Goal: Navigation & Orientation: Find specific page/section

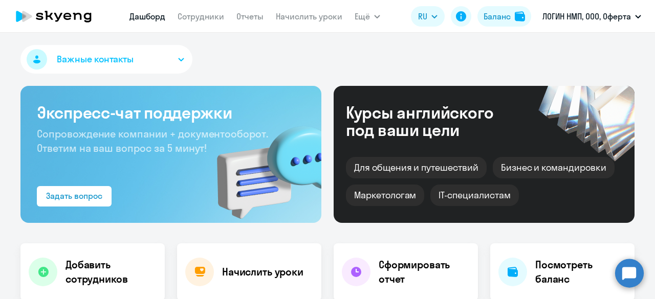
select select "30"
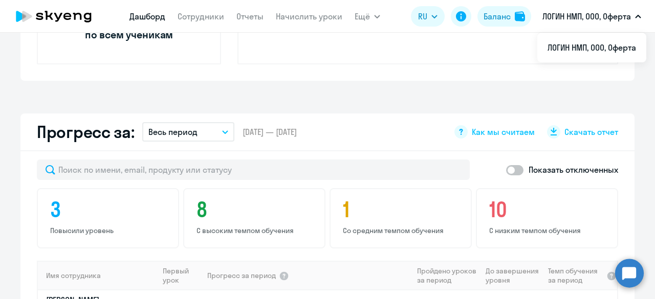
scroll to position [477, 0]
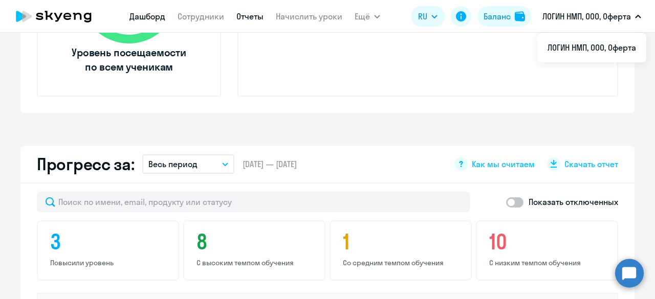
click at [244, 18] on link "Отчеты" at bounding box center [249, 16] width 27 height 10
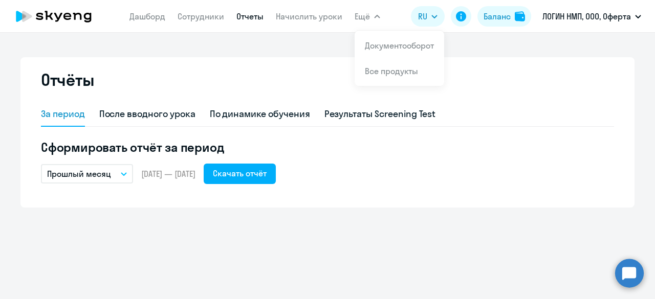
click at [366, 11] on span "Ещё" at bounding box center [361, 16] width 15 height 12
click at [367, 13] on span "Ещё" at bounding box center [361, 16] width 15 height 12
click at [142, 17] on link "Дашборд" at bounding box center [147, 16] width 36 height 10
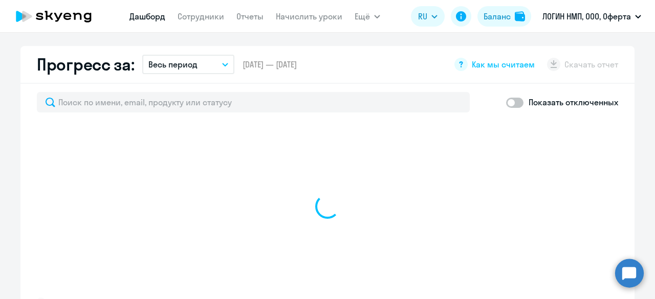
scroll to position [614, 0]
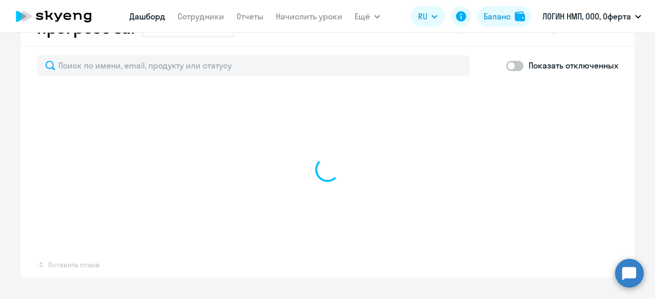
select select "30"
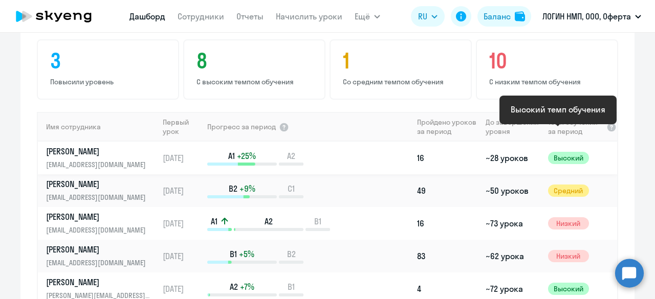
scroll to position [545, 0]
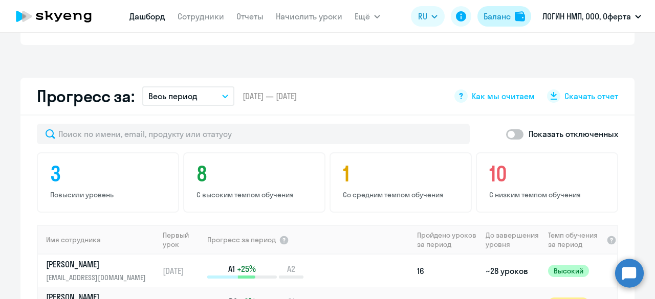
click at [500, 17] on div "Баланс" at bounding box center [496, 16] width 27 height 12
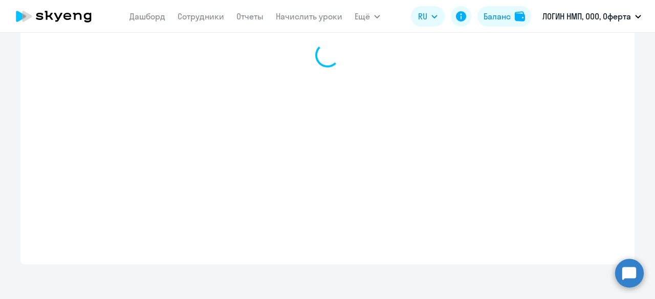
scroll to position [436, 0]
select select "english_adult_not_native_speaker"
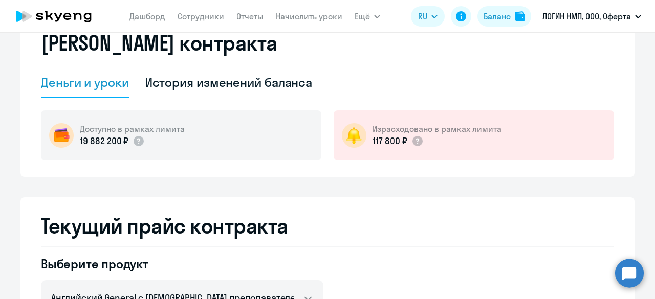
scroll to position [27, 0]
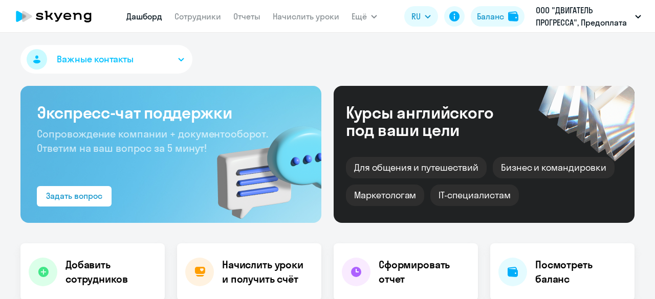
select select "30"
click at [492, 13] on div "Баланс" at bounding box center [490, 16] width 27 height 12
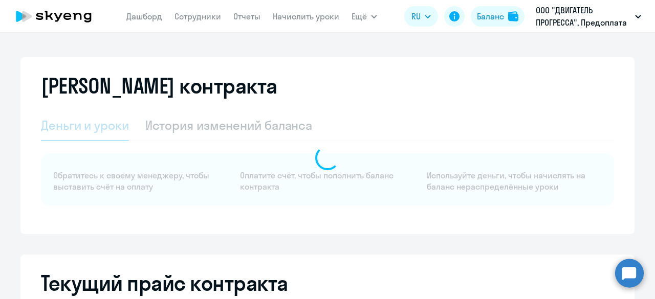
select select "english_adult_not_native_speaker"
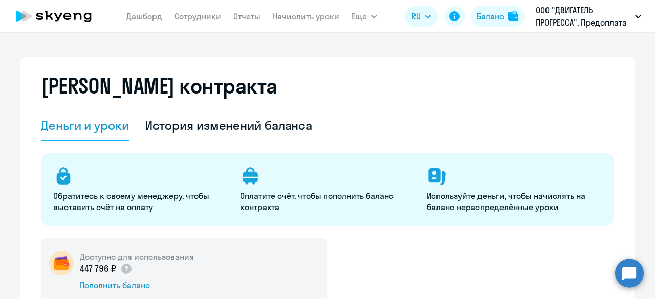
drag, startPoint x: 142, startPoint y: 18, endPoint x: 162, endPoint y: 28, distance: 21.7
click at [142, 19] on link "Дашборд" at bounding box center [144, 16] width 36 height 10
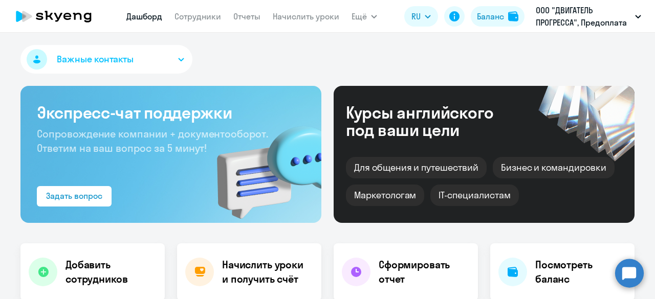
select select "30"
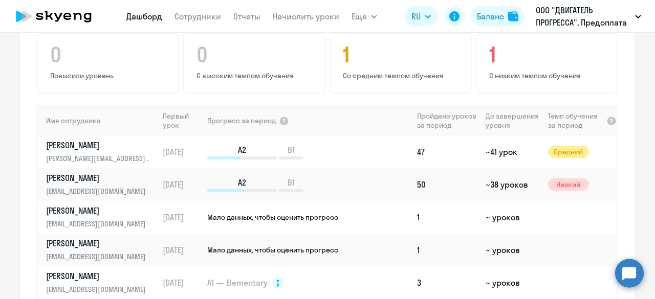
scroll to position [757, 0]
